Goal: Contribute content: Add original content to the website for others to see

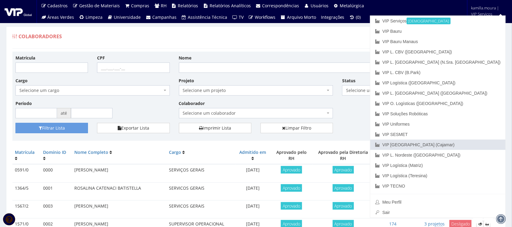
click at [452, 145] on link "VIP [GEOGRAPHIC_DATA] (Cajamar)" at bounding box center [437, 144] width 135 height 10
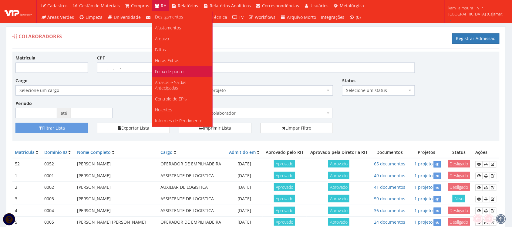
scroll to position [114, 0]
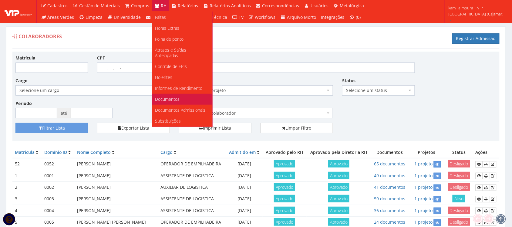
click at [170, 96] on span "Documentos" at bounding box center [167, 99] width 25 height 6
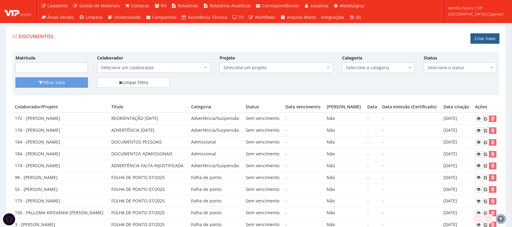
click at [472, 41] on link "Criar novo" at bounding box center [485, 38] width 29 height 10
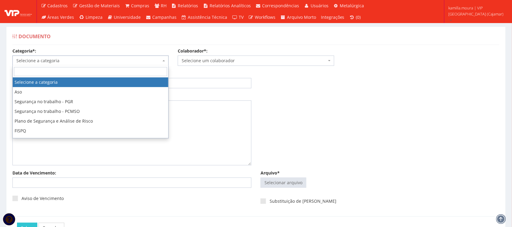
click at [142, 62] on span "Selecione a categoria" at bounding box center [88, 61] width 145 height 6
type input "ad"
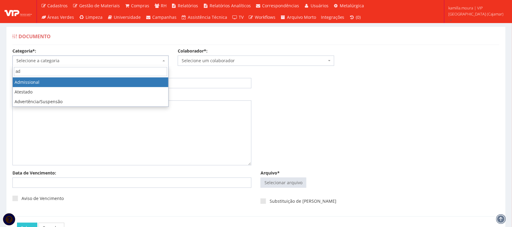
select select "admissional"
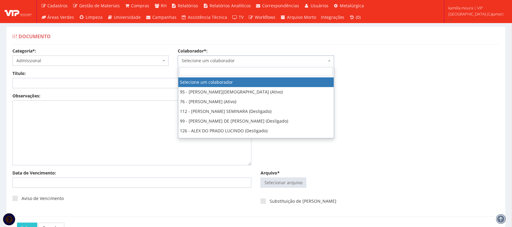
click at [235, 59] on span "Selecione um colaborador" at bounding box center [254, 61] width 145 height 6
type input "136"
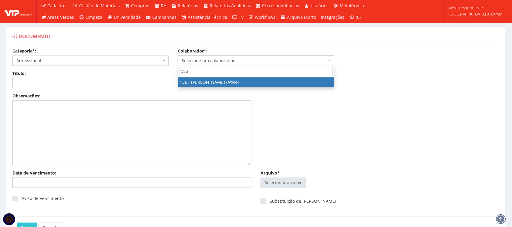
select select "3890"
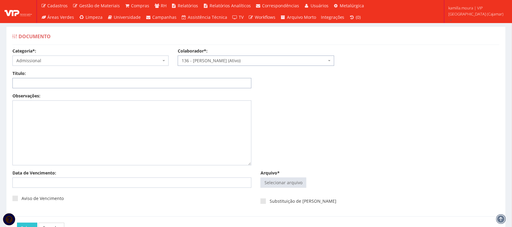
click at [63, 80] on input "Título:" at bounding box center [131, 83] width 239 height 10
type input "a"
type input "ALTERAÇÃO HORARIO DE TRABALHO 09/08"
click at [284, 183] on input "Arquivo*" at bounding box center [283, 183] width 45 height 10
type input "C:\fakepath\Alteracao Igor.pdf"
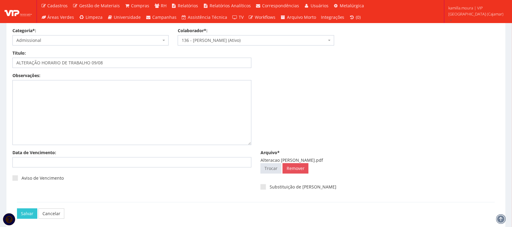
scroll to position [49, 0]
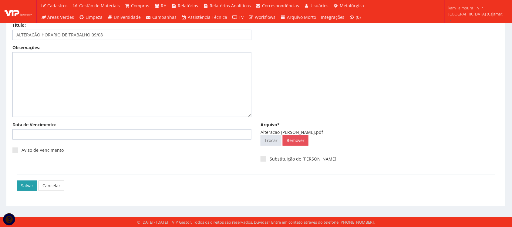
click at [32, 185] on input "Salvar" at bounding box center [27, 185] width 20 height 10
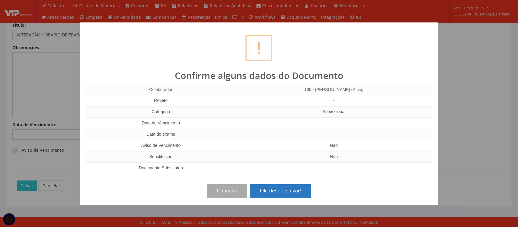
click at [282, 190] on button "Ok, desejo salvar!" at bounding box center [280, 190] width 61 height 13
